Goal: Task Accomplishment & Management: Complete application form

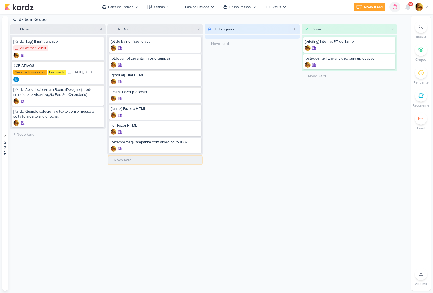
click at [136, 158] on input "text" at bounding box center [154, 160] width 93 height 8
type input "[videos] Legendar + Mask"
click at [140, 162] on div "[videos] Legendar + Mask" at bounding box center [155, 163] width 92 height 16
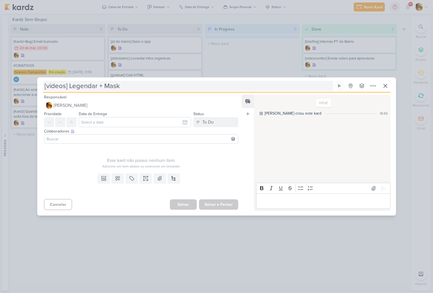
click at [135, 88] on input "[videos] Legendar + Mask" at bounding box center [188, 86] width 290 height 10
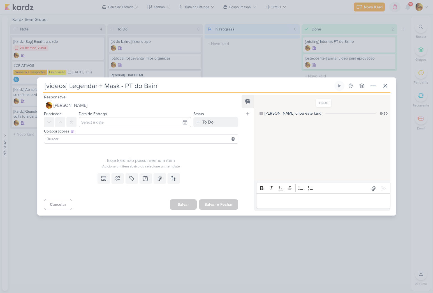
type input "[videos] Legendar + Mask - PT do Bairro"
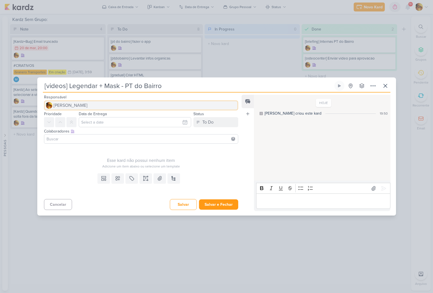
click at [68, 107] on span "[PERSON_NAME]" at bounding box center [70, 105] width 34 height 7
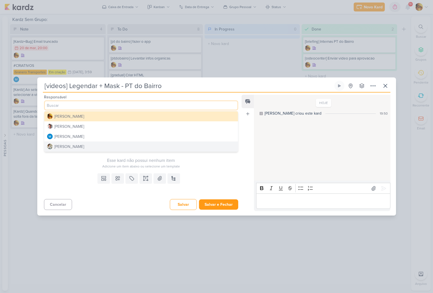
click at [64, 144] on div "[PERSON_NAME]" at bounding box center [69, 147] width 30 height 6
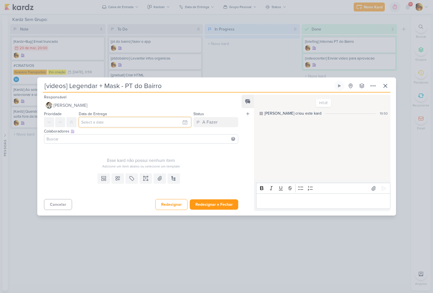
click at [122, 124] on input "text" at bounding box center [135, 122] width 113 height 10
click at [170, 183] on div "29" at bounding box center [174, 183] width 9 height 8
type input "[DATE] 23:59"
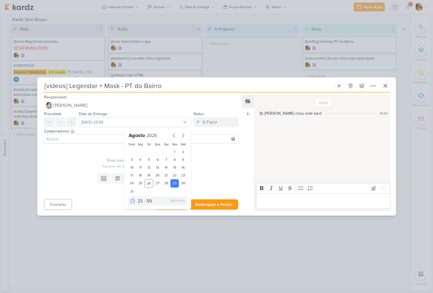
click at [203, 166] on div "Adicione um item abaixo ou selecione um template" at bounding box center [141, 166] width 194 height 5
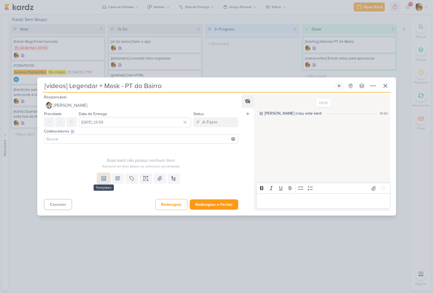
click at [102, 182] on button at bounding box center [103, 179] width 12 height 10
click at [105, 167] on div "Design" at bounding box center [123, 166] width 44 height 6
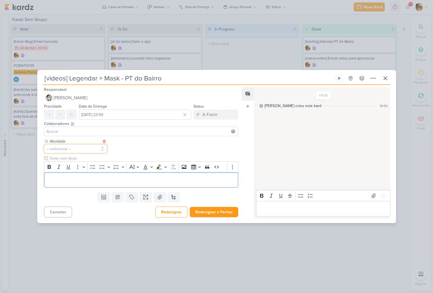
click at [86, 152] on button "-- selecionar --" at bounding box center [75, 148] width 63 height 9
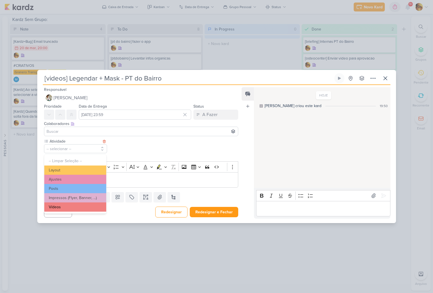
click at [60, 208] on button "Vídeos" at bounding box center [75, 207] width 62 height 9
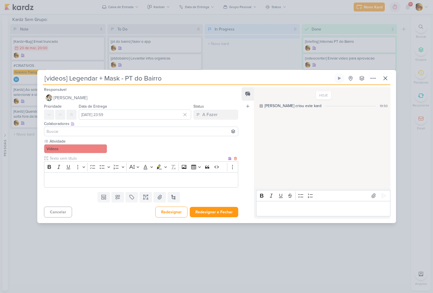
click at [67, 183] on p "Editor editing area: main" at bounding box center [141, 180] width 188 height 7
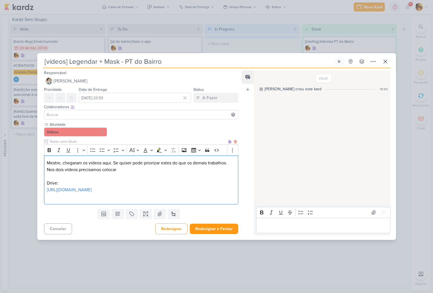
click at [126, 169] on p "Nos dois vídeos precisamos colocar" at bounding box center [141, 170] width 188 height 7
drag, startPoint x: 139, startPoint y: 172, endPoint x: 126, endPoint y: 170, distance: 13.5
click at [126, 170] on p "Nos dois vídeos precisamos colocar" at bounding box center [141, 170] width 188 height 7
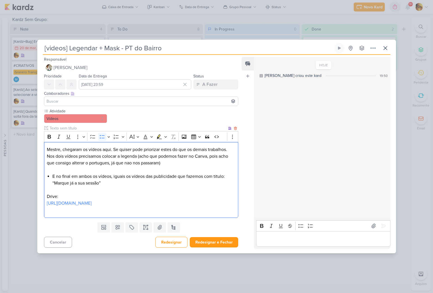
drag, startPoint x: 215, startPoint y: 176, endPoint x: 219, endPoint y: 181, distance: 6.2
click at [215, 176] on li "E no final em ambos os vídeos, iguais os vídeos das publicidade que fazemos com…" at bounding box center [143, 179] width 183 height 13
click at [220, 244] on button "Redesignar e Fechar" at bounding box center [214, 242] width 48 height 10
